Goal: Task Accomplishment & Management: Manage account settings

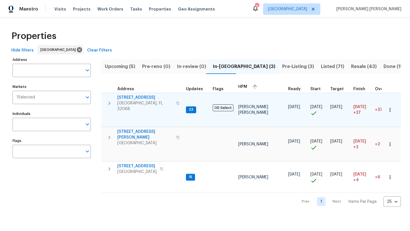
click at [139, 97] on span "[STREET_ADDRESS]" at bounding box center [145, 98] width 56 height 6
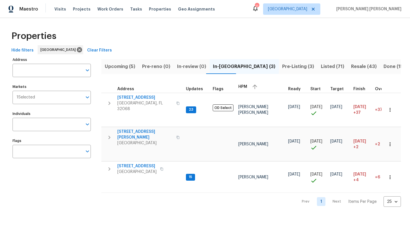
click at [321, 68] on span "Listed (71)" at bounding box center [332, 67] width 23 height 8
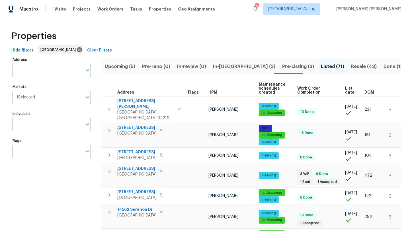
click at [214, 95] on th "HPM" at bounding box center [231, 89] width 51 height 16
click at [212, 90] on th "HPM" at bounding box center [231, 89] width 51 height 16
click at [212, 93] on span "HPM" at bounding box center [213, 93] width 9 height 4
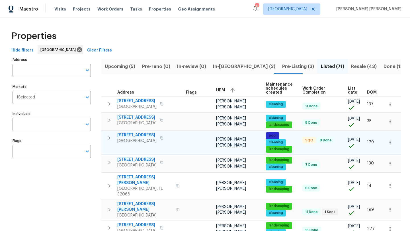
click at [136, 138] on span "[STREET_ADDRESS]" at bounding box center [136, 136] width 39 height 6
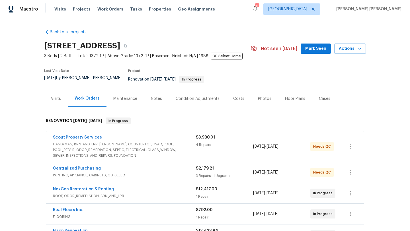
click at [97, 143] on span "HANDYMAN, BRN_AND_LRR, [PERSON_NAME], COUNTERTOP, HVAC, POOL, POOL_REPAIR, ODOR…" at bounding box center [124, 150] width 143 height 17
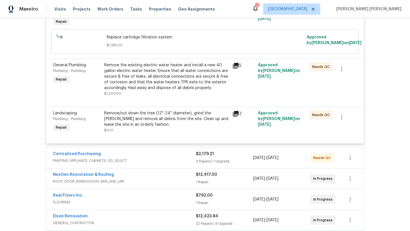
scroll to position [245, 0]
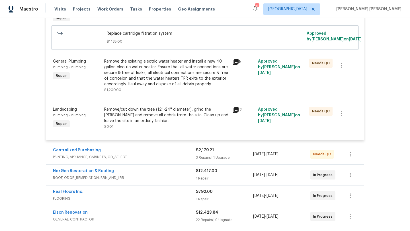
click at [202, 108] on div "Remove/cut down the tree (12''-24'' diameter), grind the stump and remove all d…" at bounding box center [166, 115] width 125 height 17
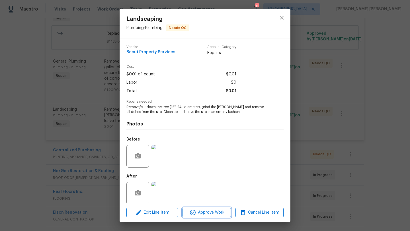
click at [211, 214] on span "Approve Work" at bounding box center [206, 212] width 45 height 7
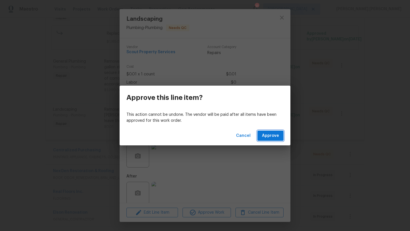
click at [271, 134] on span "Approve" at bounding box center [270, 136] width 17 height 7
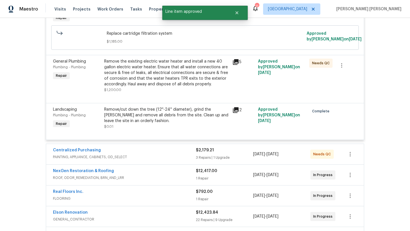
click at [167, 75] on div "Remove the existing electric water heater and install a new 40 gallon electric …" at bounding box center [166, 73] width 125 height 29
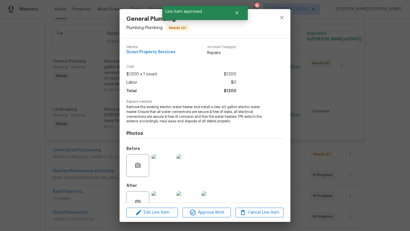
click at [202, 207] on div "Edit Line Item Approve Work Cancel Line Item" at bounding box center [205, 213] width 171 height 19
click at [203, 210] on span "Approve Work" at bounding box center [206, 212] width 45 height 7
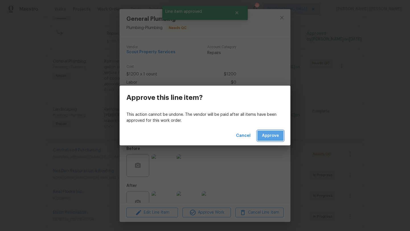
click at [267, 137] on span "Approve" at bounding box center [270, 136] width 17 height 7
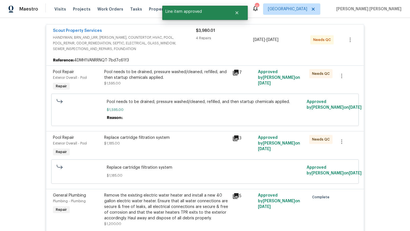
scroll to position [112, 0]
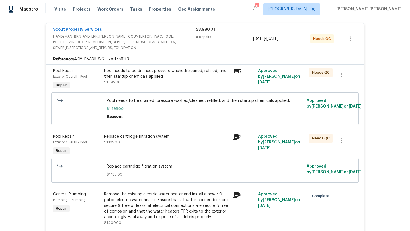
click at [139, 76] on div "Pool needs to be drained, pressure washed/cleaned, refilled, and then startup c…" at bounding box center [166, 76] width 125 height 17
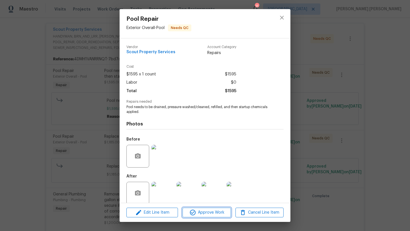
click at [192, 211] on icon "button" at bounding box center [193, 212] width 7 height 7
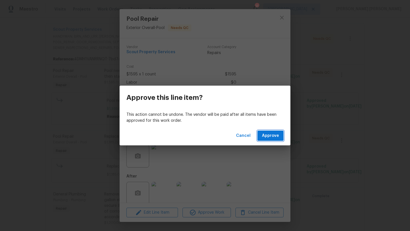
click at [275, 140] on button "Approve" at bounding box center [271, 136] width 26 height 11
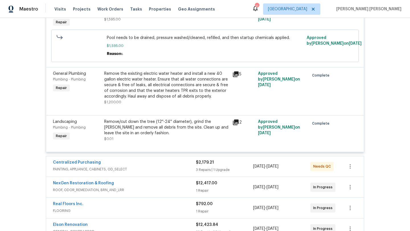
scroll to position [235, 0]
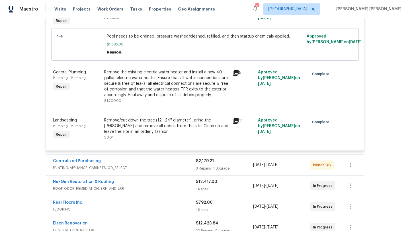
click at [129, 165] on span "PAINTING, APPLIANCE, CABINETS, OD_SELECT" at bounding box center [124, 168] width 143 height 6
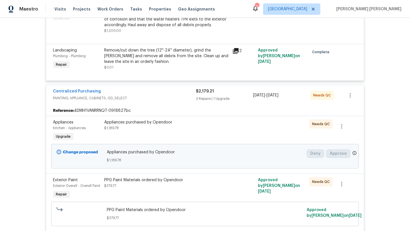
scroll to position [305, 0]
click at [130, 125] on div "Appliances purchased by Opendoor $1,189.78" at bounding box center [166, 124] width 125 height 11
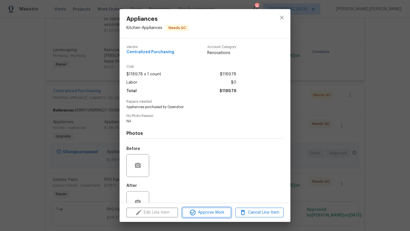
click at [194, 212] on icon "button" at bounding box center [193, 212] width 7 height 7
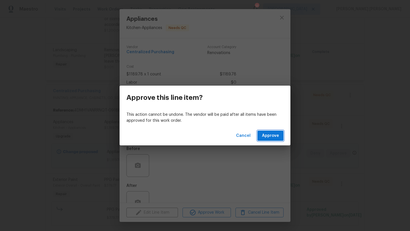
click at [279, 139] on button "Approve" at bounding box center [271, 136] width 26 height 11
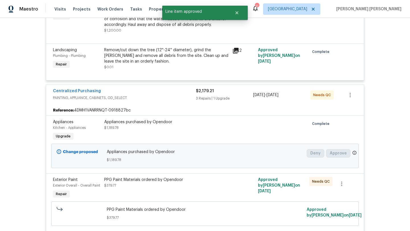
click at [148, 120] on div "Appliances purchased by Opendoor" at bounding box center [166, 122] width 125 height 6
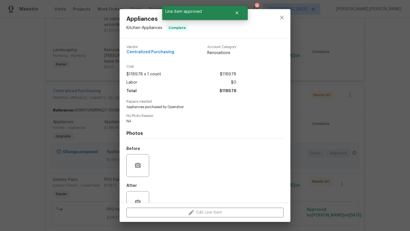
click at [88, 126] on div "Appliances Kitchen - Appliances Complete Vendor Centralized Purchasing Account …" at bounding box center [205, 115] width 410 height 231
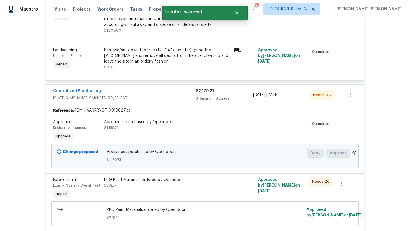
click at [143, 181] on div "PPG Paint Materials ordered by Opendoor $379.77" at bounding box center [166, 182] width 125 height 11
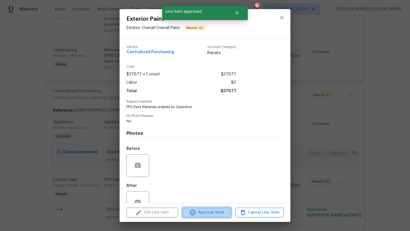
click at [214, 211] on span "Approve Work" at bounding box center [206, 212] width 45 height 7
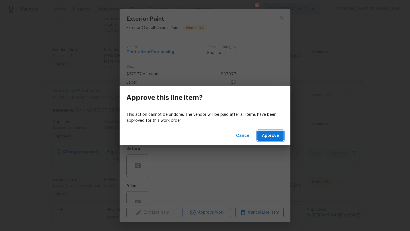
click at [269, 137] on span "Approve" at bounding box center [270, 136] width 17 height 7
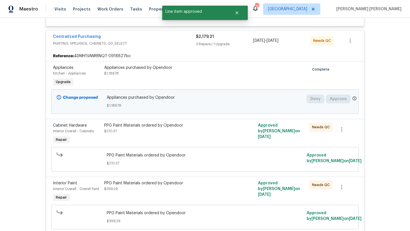
scroll to position [370, 0]
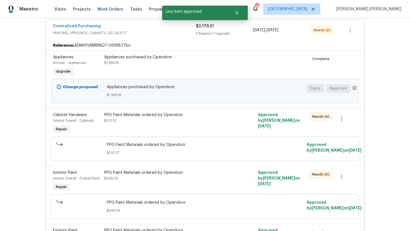
click at [119, 122] on div "PPG Paint Materials ordered by Opendoor $210.37" at bounding box center [167, 124] width 128 height 26
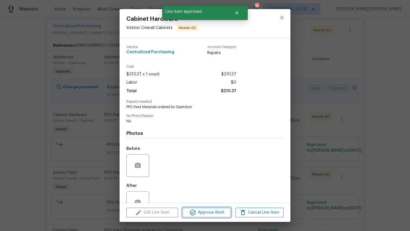
click at [198, 211] on span "Approve Work" at bounding box center [206, 212] width 45 height 7
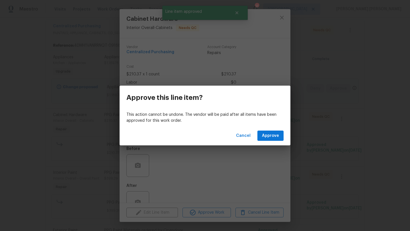
click at [268, 142] on div "Cancel Approve" at bounding box center [205, 136] width 171 height 20
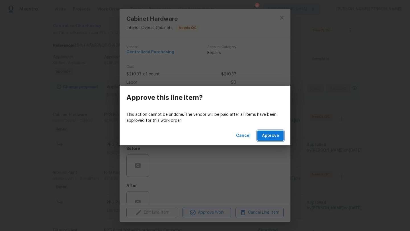
click at [269, 138] on span "Approve" at bounding box center [270, 136] width 17 height 7
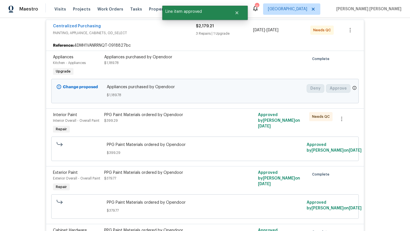
click at [139, 116] on div "PPG Paint Materials ordered by Opendoor $399.29" at bounding box center [166, 117] width 125 height 11
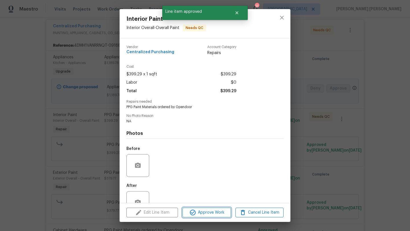
click at [193, 215] on icon "button" at bounding box center [193, 212] width 7 height 7
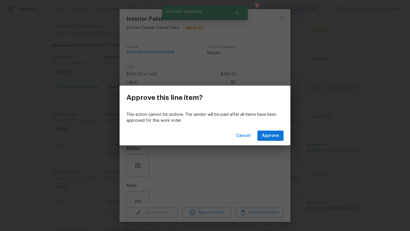
click at [275, 142] on div "Cancel Approve" at bounding box center [205, 136] width 171 height 20
click at [272, 136] on span "Approve" at bounding box center [270, 136] width 17 height 7
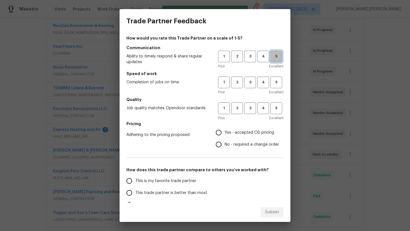
click at [276, 56] on span "5" at bounding box center [276, 56] width 11 height 7
click at [276, 83] on span "5" at bounding box center [276, 82] width 11 height 7
click at [276, 114] on div "1 2 3 4 5 Poor Excellent" at bounding box center [251, 112] width 66 height 19
click at [276, 111] on span "5" at bounding box center [276, 108] width 11 height 7
click at [267, 127] on label "Yes - accepted OD pricing" at bounding box center [246, 133] width 66 height 12
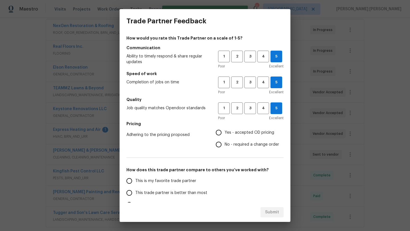
click at [225, 127] on input "Yes - accepted OD pricing" at bounding box center [219, 133] width 12 height 12
radio input "true"
click at [172, 182] on span "This is my favorite trade partner" at bounding box center [165, 181] width 61 height 6
click at [135, 182] on input "This is my favorite trade partner" at bounding box center [129, 181] width 12 height 12
click at [270, 210] on span "Submit" at bounding box center [272, 212] width 14 height 7
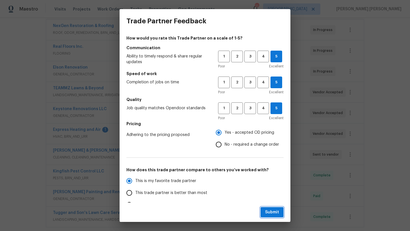
radio input "true"
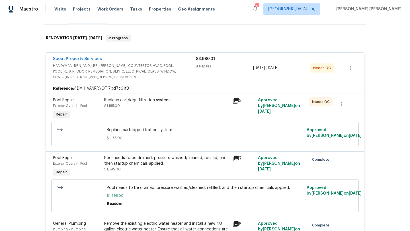
scroll to position [82, 0]
click at [114, 57] on div "Scout Property Services" at bounding box center [124, 60] width 143 height 7
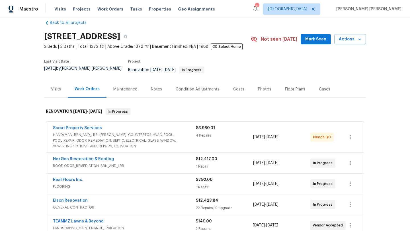
scroll to position [0, 0]
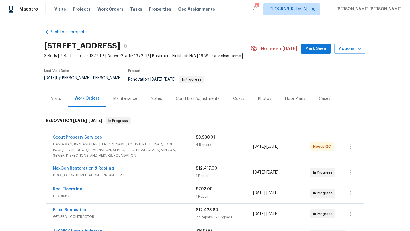
click at [179, 96] on div "Condition Adjustments" at bounding box center [198, 99] width 44 height 6
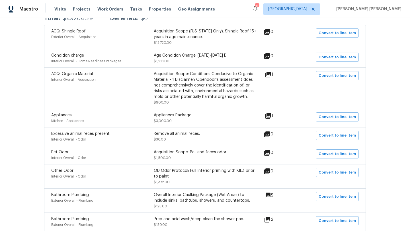
scroll to position [126, 0]
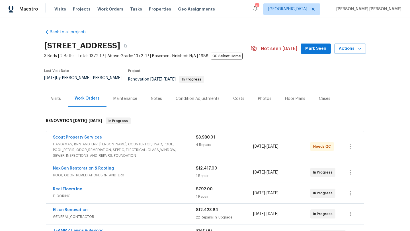
scroll to position [12, 0]
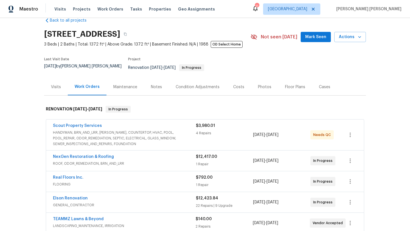
click at [192, 84] on div "Condition Adjustments" at bounding box center [198, 87] width 44 height 6
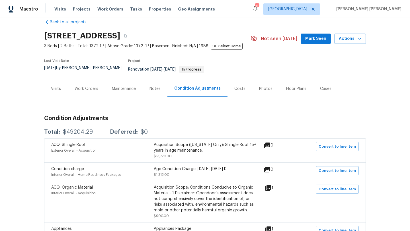
scroll to position [21, 0]
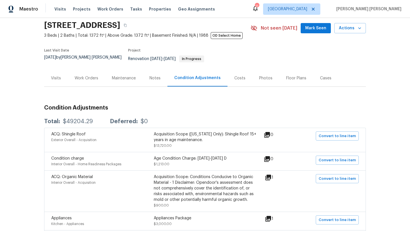
click at [93, 76] on div "Work Orders" at bounding box center [87, 79] width 24 height 6
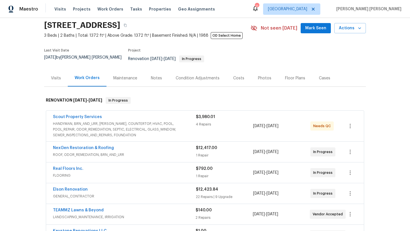
click at [189, 77] on div "Condition Adjustments" at bounding box center [198, 79] width 44 height 6
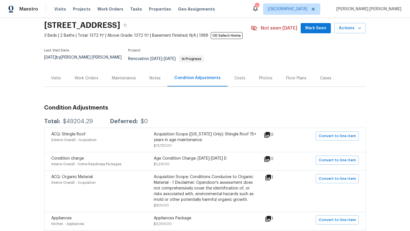
click at [235, 76] on div "Costs" at bounding box center [240, 79] width 11 height 6
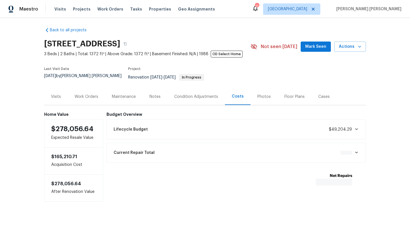
scroll to position [3, 0]
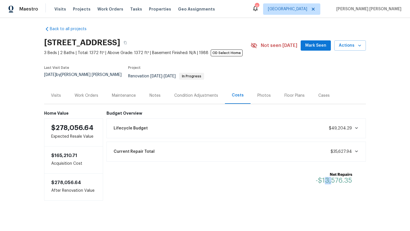
drag, startPoint x: 325, startPoint y: 179, endPoint x: 332, endPoint y: 179, distance: 7.1
click at [332, 179] on span "-$13,576.35" at bounding box center [334, 180] width 36 height 7
click at [343, 150] on span "$35,627.94" at bounding box center [345, 152] width 28 height 6
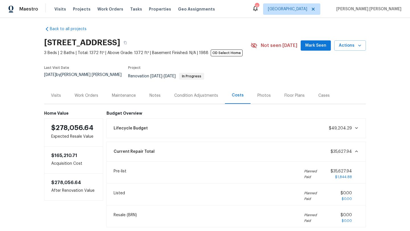
scroll to position [21, 0]
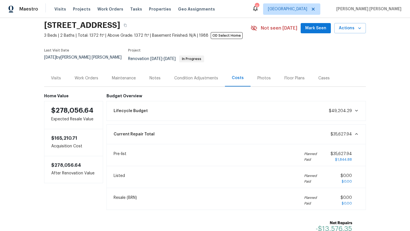
click at [339, 133] on span "$35,627.94" at bounding box center [345, 135] width 28 height 6
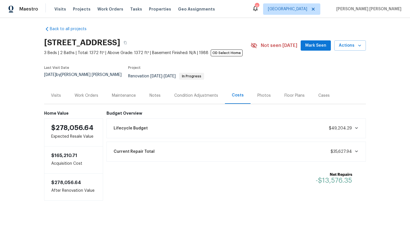
click at [92, 93] on div "Work Orders" at bounding box center [87, 96] width 24 height 6
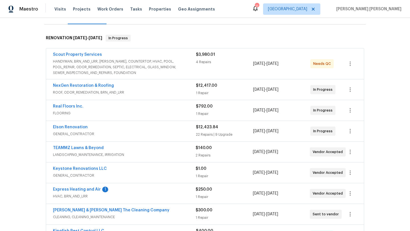
scroll to position [83, 0]
click at [81, 131] on span "GENERAL_CONTRACTOR" at bounding box center [124, 134] width 143 height 6
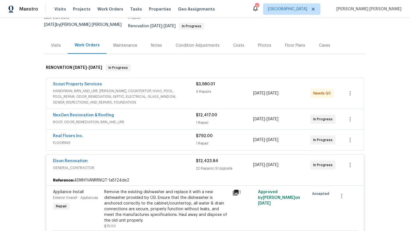
scroll to position [0, 0]
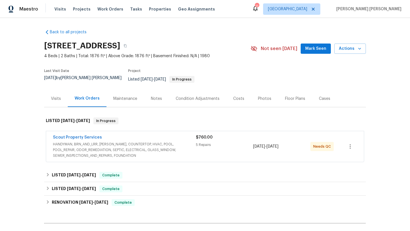
click at [113, 147] on span "HANDYMAN, BRN_AND_LRR, [PERSON_NAME], COUNTERTOP, HVAC, POOL, POOL_REPAIR, ODOR…" at bounding box center [124, 150] width 143 height 17
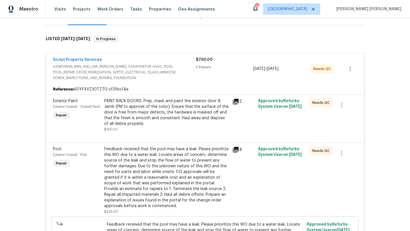
scroll to position [85, 0]
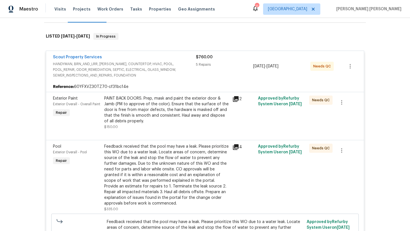
click at [146, 170] on div "Feedback received that the pool may have a leak. Please prioritize this WO due …" at bounding box center [166, 175] width 125 height 63
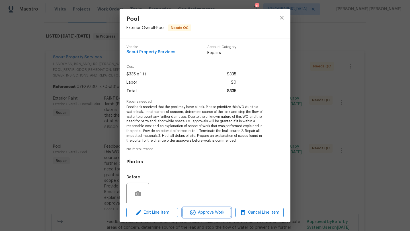
click at [211, 210] on span "Approve Work" at bounding box center [206, 212] width 45 height 7
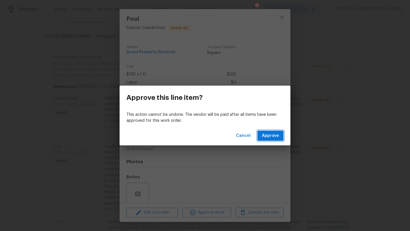
click at [267, 139] on span "Approve" at bounding box center [270, 136] width 17 height 7
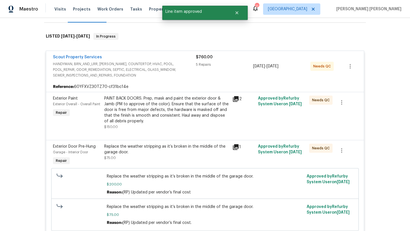
click at [154, 149] on div "Replace the weather stripping as it’s broken in the middle of the garage door." at bounding box center [166, 149] width 125 height 11
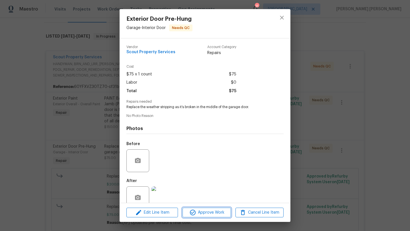
click at [205, 213] on span "Approve Work" at bounding box center [206, 212] width 45 height 7
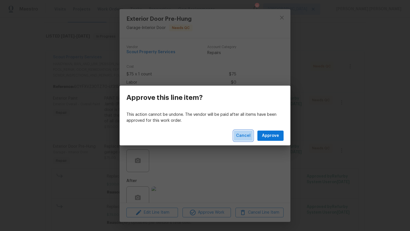
click at [246, 138] on span "Cancel" at bounding box center [243, 136] width 15 height 7
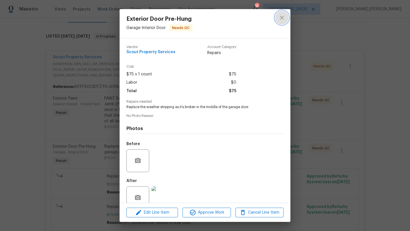
click at [281, 21] on button "close" at bounding box center [282, 18] width 14 height 14
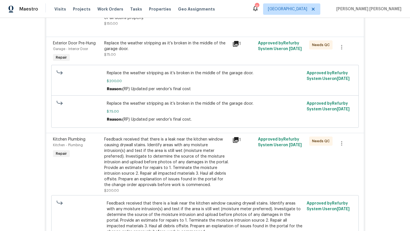
scroll to position [190, 0]
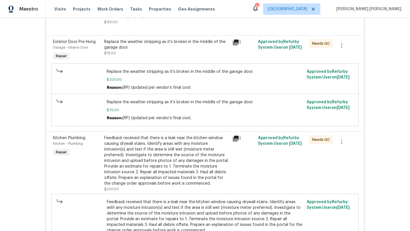
click at [172, 153] on div "Feedback received that there is a leak near the kitchen window causing drywall …" at bounding box center [166, 160] width 125 height 51
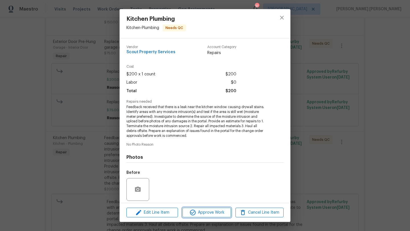
click at [207, 211] on span "Approve Work" at bounding box center [206, 212] width 45 height 7
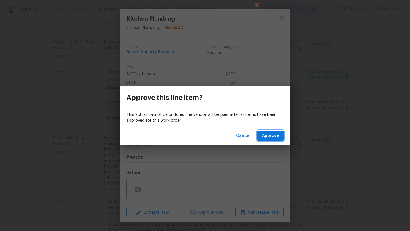
click at [268, 134] on span "Approve" at bounding box center [270, 136] width 17 height 7
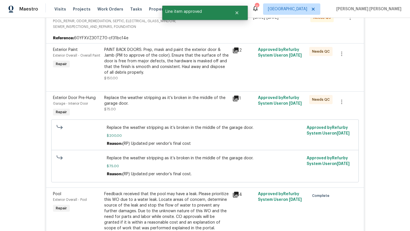
scroll to position [132, 0]
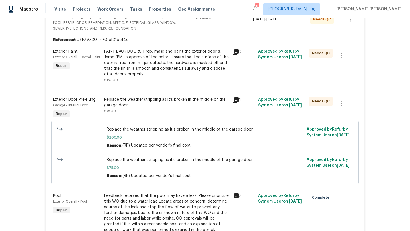
click at [157, 103] on div "Replace the weather stripping as it’s broken in the middle of the garage door." at bounding box center [166, 102] width 125 height 11
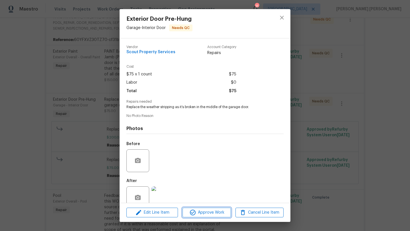
click at [202, 216] on button "Approve Work" at bounding box center [207, 213] width 48 height 10
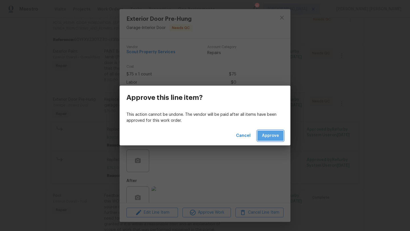
click at [272, 138] on span "Approve" at bounding box center [270, 136] width 17 height 7
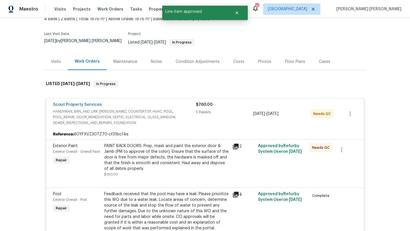
scroll to position [36, 0]
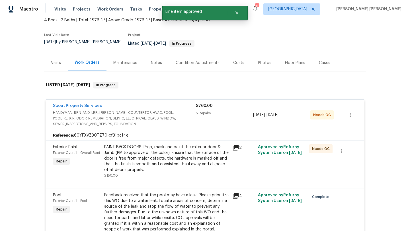
click at [137, 114] on span "HANDYMAN, BRN_AND_LRR, [PERSON_NAME], COUNTERTOP, HVAC, POOL, POOL_REPAIR, ODOR…" at bounding box center [124, 118] width 143 height 17
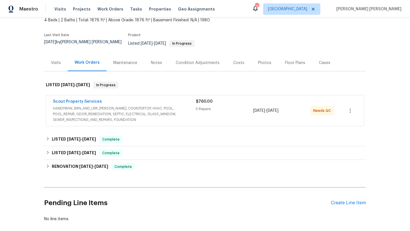
click at [129, 111] on span "HANDYMAN, BRN_AND_LRR, [PERSON_NAME], COUNTERTOP, HVAC, POOL, POOL_REPAIR, ODOR…" at bounding box center [124, 114] width 143 height 17
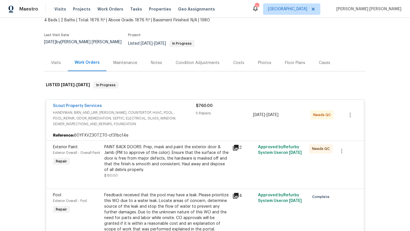
click at [154, 154] on div "PAINT BACK DOORS. Prep, mask and paint the exterior door & Jamb (PM to approve …" at bounding box center [166, 159] width 125 height 29
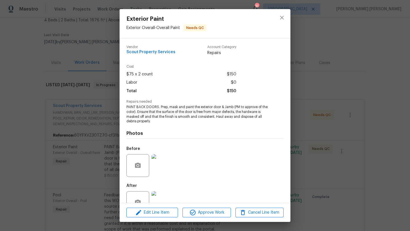
click at [102, 113] on div "Exterior Paint Exterior Overall - Overall Paint Needs QC Vendor Scout Property …" at bounding box center [205, 115] width 410 height 231
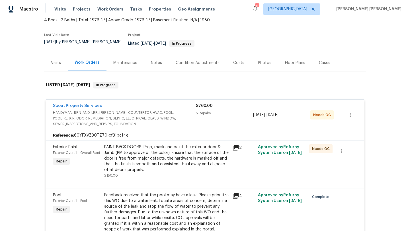
click at [102, 113] on span "HANDYMAN, BRN_AND_LRR, [PERSON_NAME], COUNTERTOP, HVAC, POOL, POOL_REPAIR, ODOR…" at bounding box center [124, 118] width 143 height 17
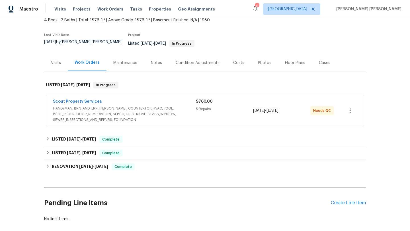
click at [292, 60] on div "Floor Plans" at bounding box center [295, 63] width 20 height 6
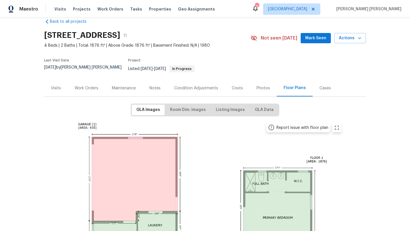
scroll to position [8, 0]
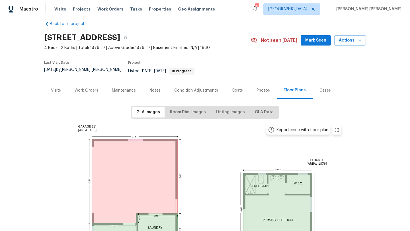
click at [264, 88] on div "Photos" at bounding box center [263, 91] width 13 height 6
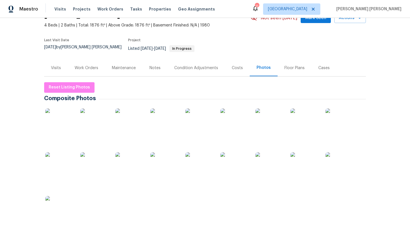
scroll to position [31, 0]
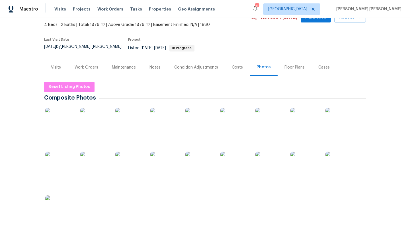
click at [58, 118] on img at bounding box center [59, 122] width 29 height 29
click at [287, 65] on div "Floor Plans" at bounding box center [295, 68] width 20 height 6
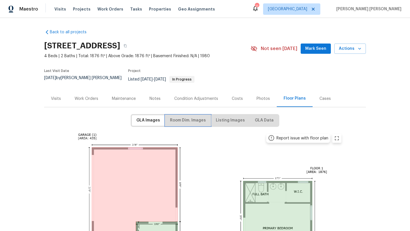
click at [190, 117] on span "Room Dim. Images" at bounding box center [188, 120] width 36 height 7
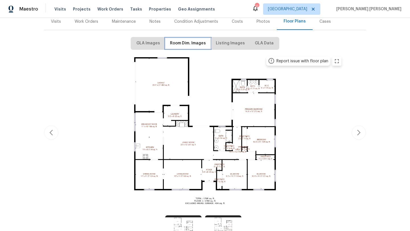
scroll to position [79, 0]
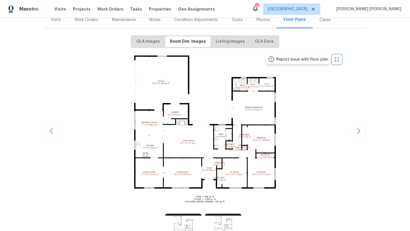
click at [334, 59] on button "zoom in" at bounding box center [337, 59] width 9 height 9
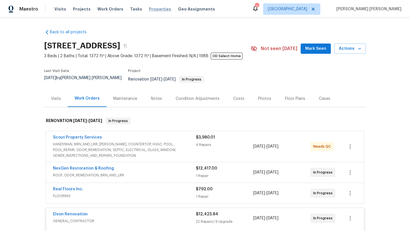
click at [153, 11] on span "Properties" at bounding box center [160, 9] width 22 height 6
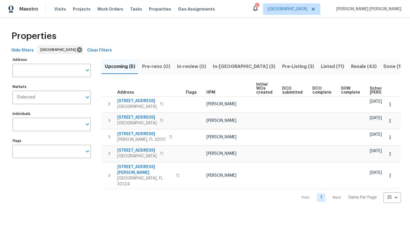
click at [227, 71] on button "In-[GEOGRAPHIC_DATA] (3)" at bounding box center [244, 66] width 69 height 15
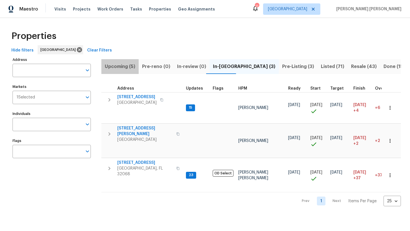
click at [123, 71] on button "Upcoming (5)" at bounding box center [119, 66] width 37 height 15
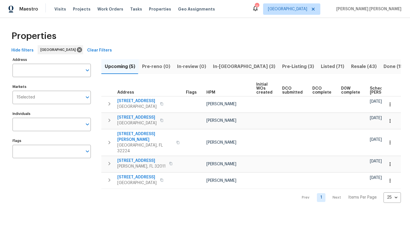
click at [229, 71] on button "In-[GEOGRAPHIC_DATA] (3)" at bounding box center [244, 66] width 69 height 15
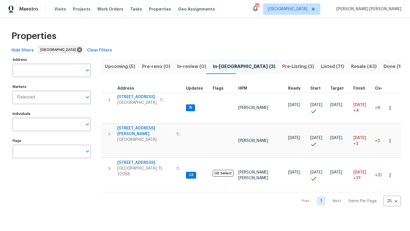
click at [125, 67] on span "Upcoming (5)" at bounding box center [120, 67] width 30 height 8
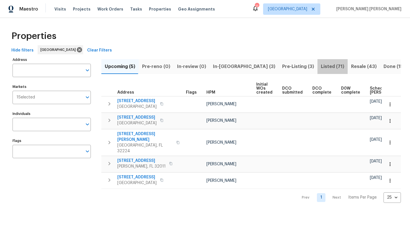
click at [321, 67] on span "Listed (71)" at bounding box center [332, 67] width 23 height 8
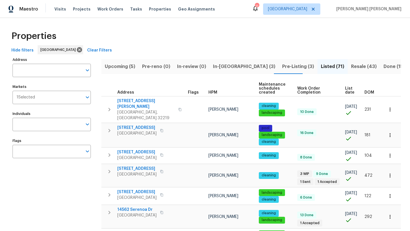
click at [213, 91] on span "HPM" at bounding box center [213, 93] width 9 height 4
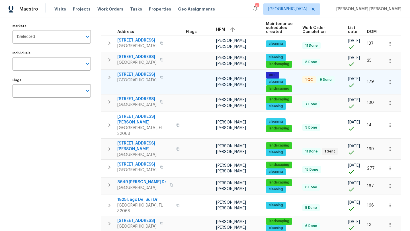
scroll to position [66, 0]
